Goal: Information Seeking & Learning: Learn about a topic

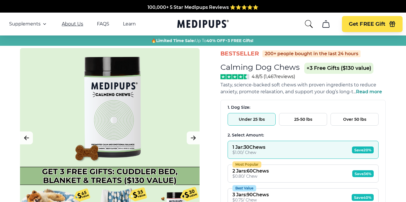
click at [68, 25] on link "About Us" at bounding box center [72, 24] width 21 height 6
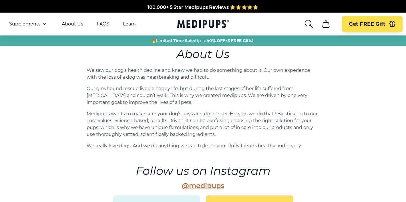
click at [102, 25] on link "FAQS" at bounding box center [103, 24] width 12 height 6
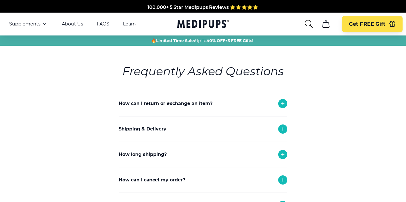
click at [127, 24] on link "Learn" at bounding box center [129, 24] width 13 height 6
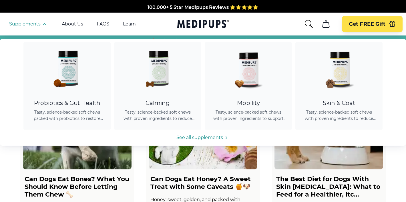
click at [35, 24] on span "Supplements" at bounding box center [24, 24] width 31 height 6
click at [45, 24] on icon "button" at bounding box center [44, 23] width 2 height 1
click at [32, 23] on span "Supplements" at bounding box center [24, 24] width 31 height 6
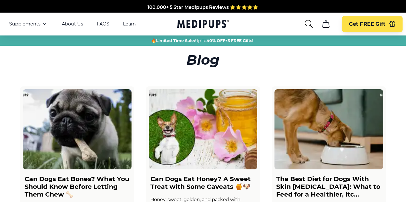
click at [43, 24] on icon "button" at bounding box center [44, 24] width 7 height 7
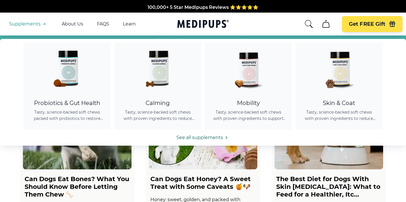
click at [203, 138] on link "See all supplements" at bounding box center [203, 137] width 406 height 7
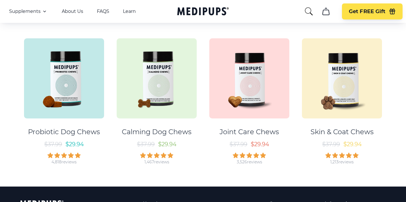
scroll to position [74, 0]
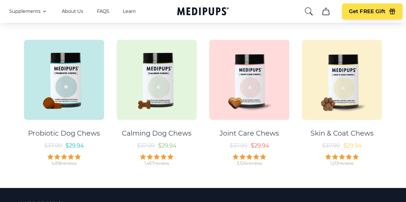
click at [67, 134] on div "Probiotic Dog Chews" at bounding box center [64, 133] width 72 height 9
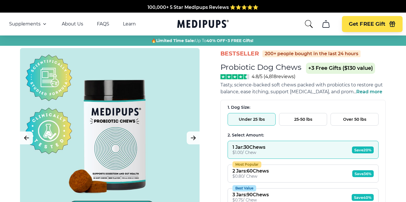
click at [366, 92] on span "Read more" at bounding box center [369, 91] width 26 height 5
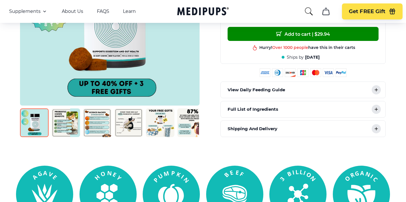
scroll to position [265, 0]
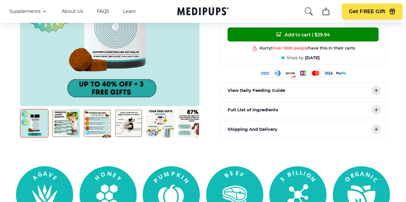
click at [377, 109] on icon at bounding box center [375, 109] width 7 height 7
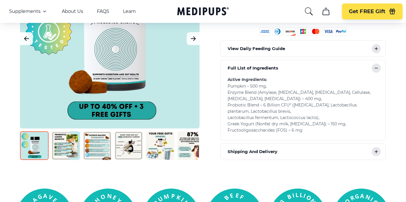
scroll to position [308, 0]
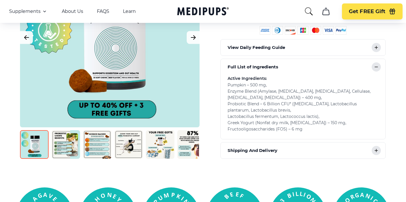
click at [373, 67] on icon at bounding box center [375, 66] width 7 height 7
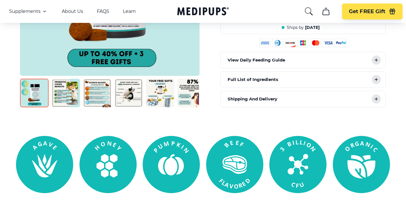
scroll to position [293, 0]
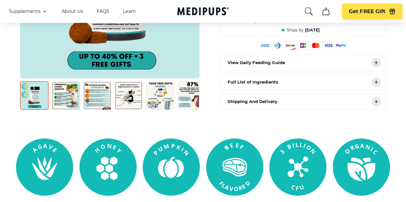
click at [60, 95] on img at bounding box center [65, 95] width 29 height 29
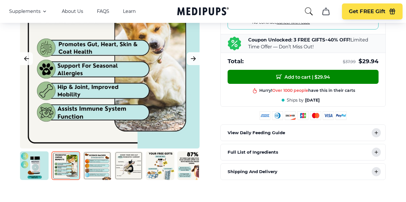
scroll to position [224, 0]
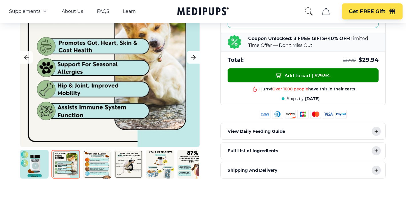
click at [103, 163] on img at bounding box center [97, 164] width 29 height 29
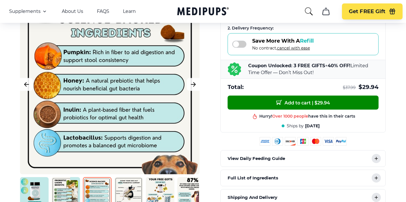
scroll to position [197, 0]
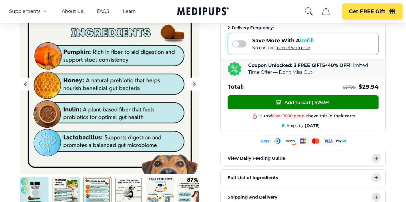
click at [193, 83] on icon "Next Image" at bounding box center [193, 83] width 7 height 7
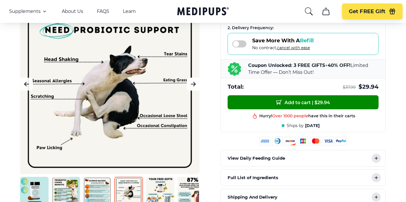
click at [193, 84] on icon "Next Image" at bounding box center [193, 84] width 4 height 4
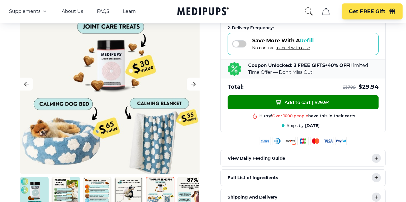
click at [192, 84] on icon "Next Image" at bounding box center [193, 84] width 4 height 4
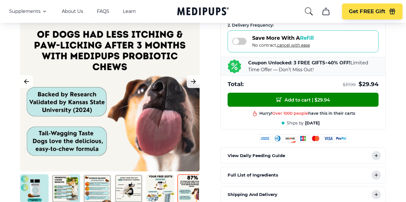
scroll to position [199, 0]
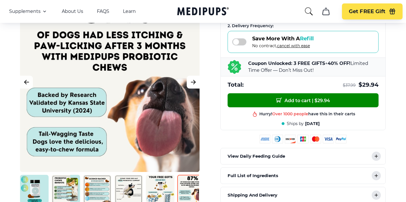
click at [190, 82] on icon "Next Image" at bounding box center [193, 81] width 7 height 7
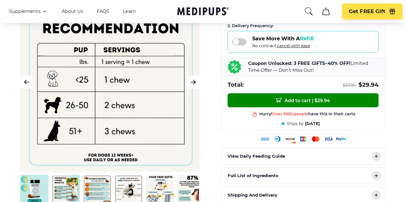
click at [190, 82] on icon "Next Image" at bounding box center [193, 81] width 7 height 7
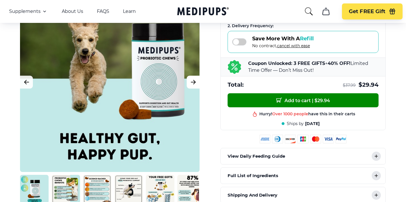
click at [190, 82] on icon "Next Image" at bounding box center [193, 81] width 7 height 7
